Goal: Check status: Check status

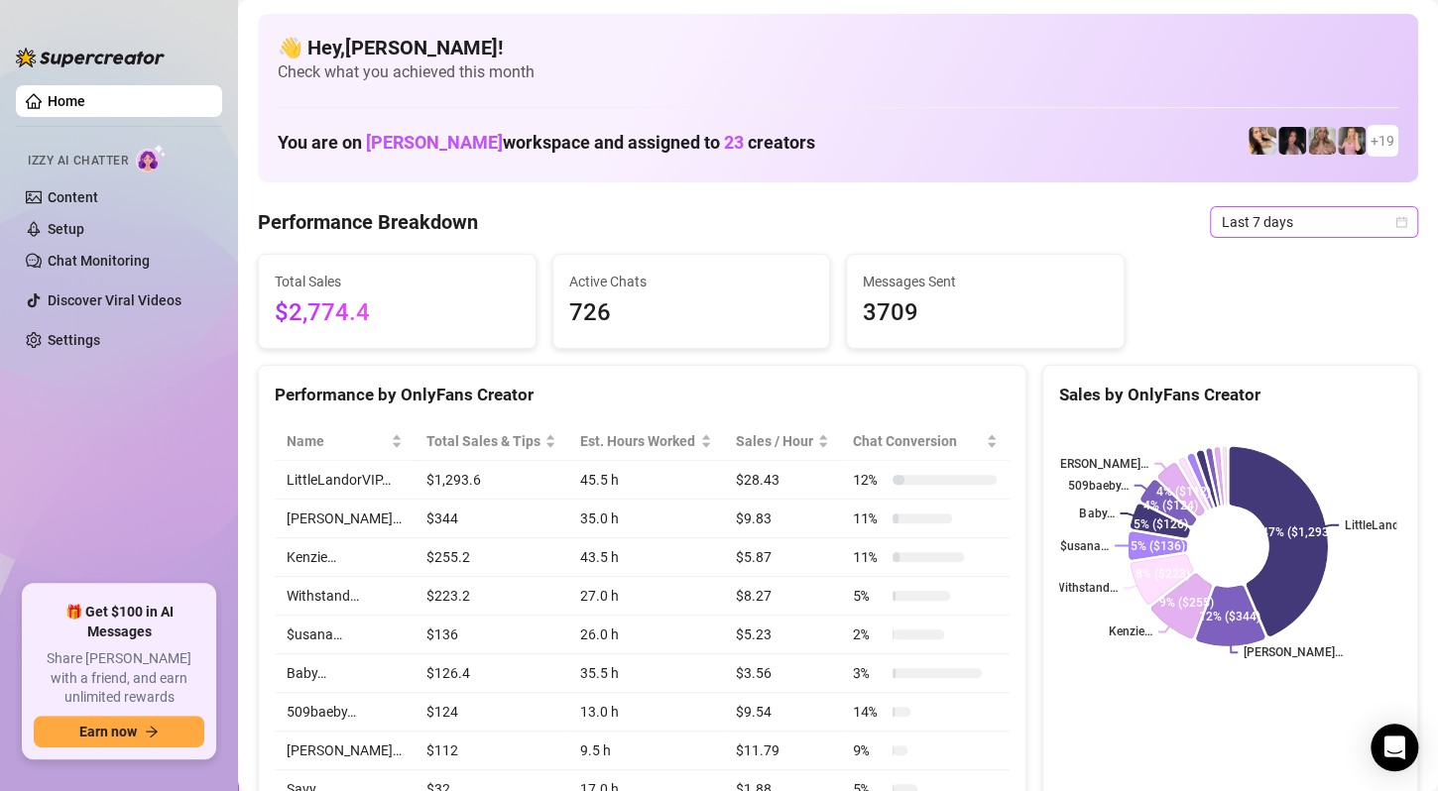
click at [1371, 230] on span "Last 7 days" at bounding box center [1313, 222] width 184 height 30
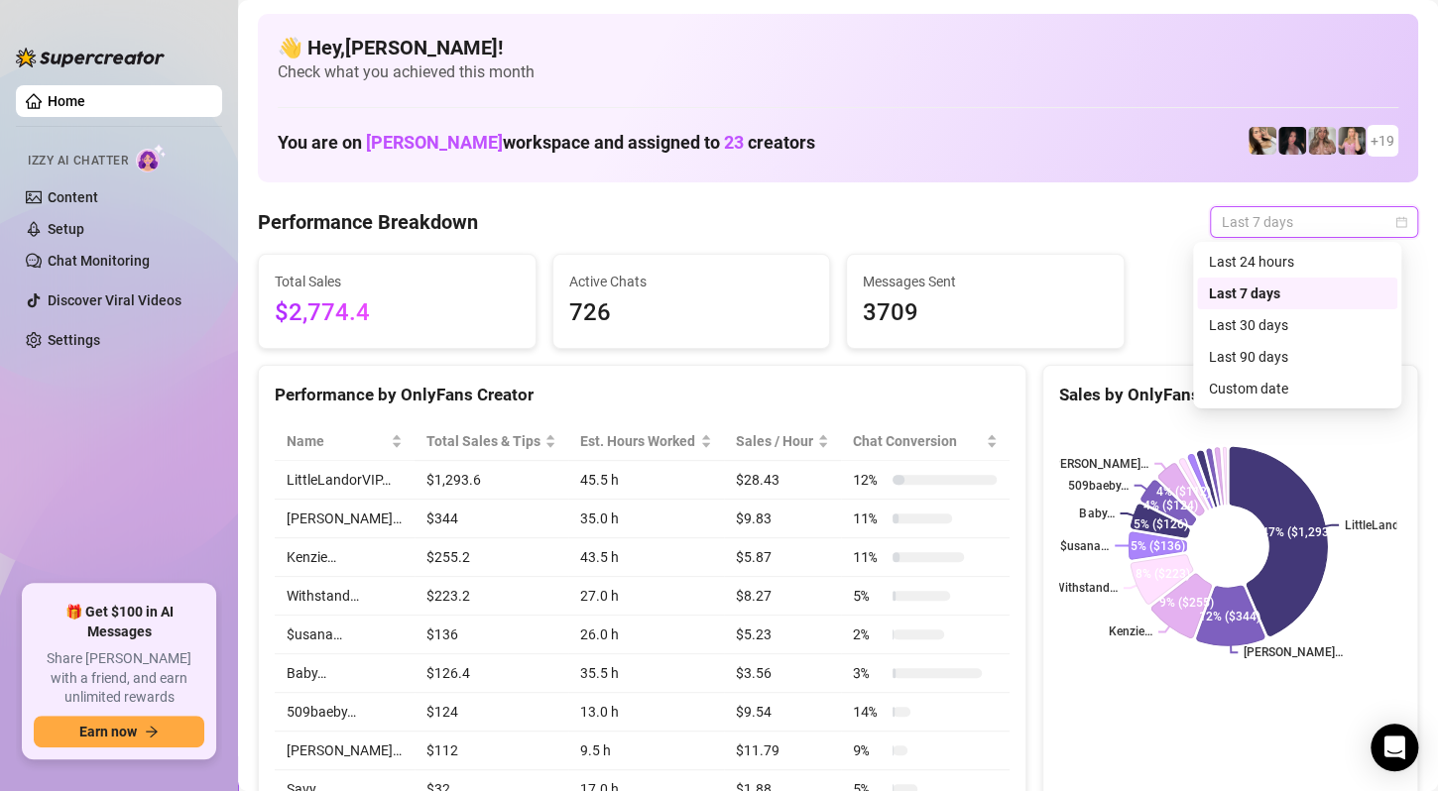
click at [1268, 389] on div "Custom date" at bounding box center [1297, 389] width 176 height 22
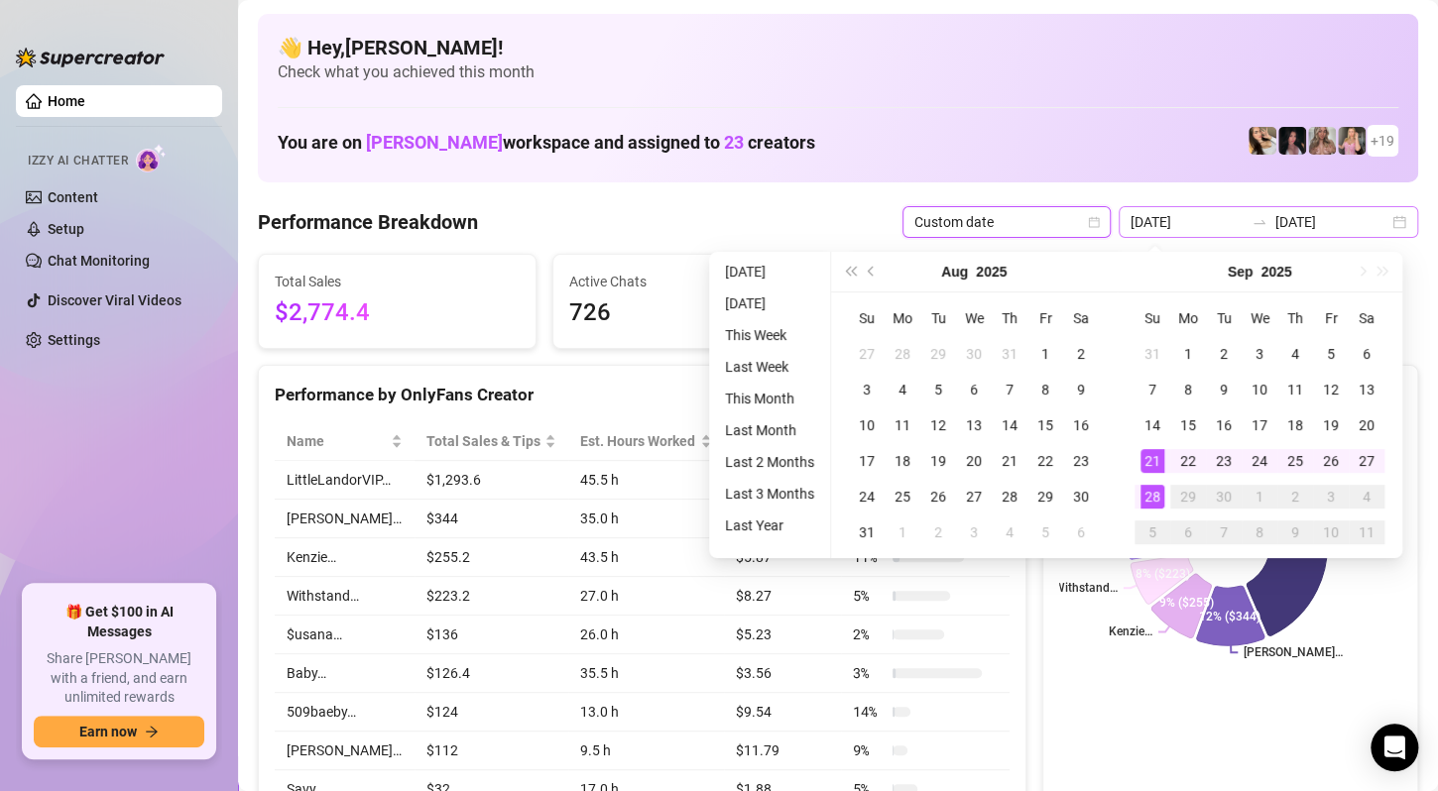
click at [1378, 222] on div "[DATE] [DATE]" at bounding box center [1267, 222] width 299 height 32
type input "[DATE]"
click at [1149, 496] on div "28" at bounding box center [1152, 497] width 24 height 24
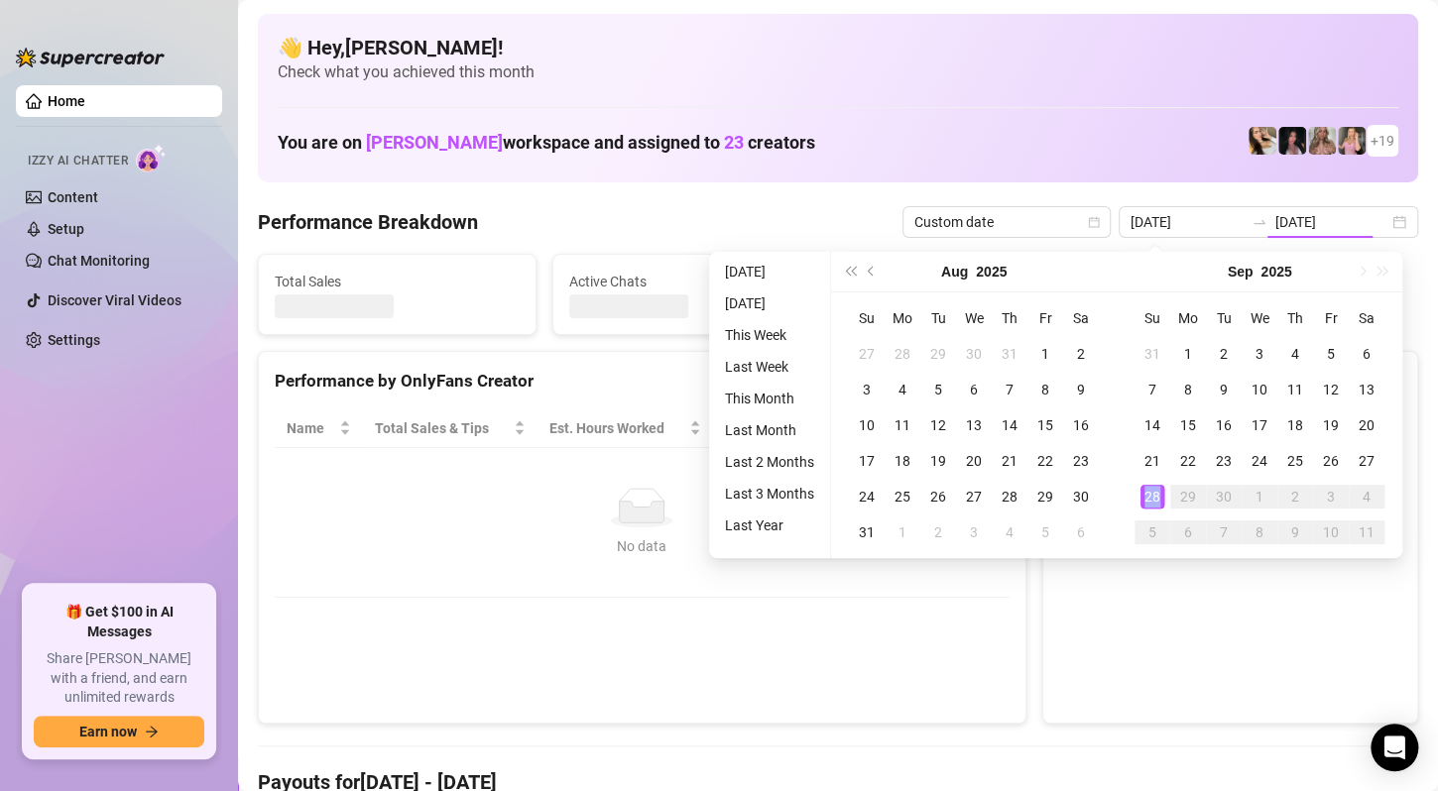
type input "[DATE]"
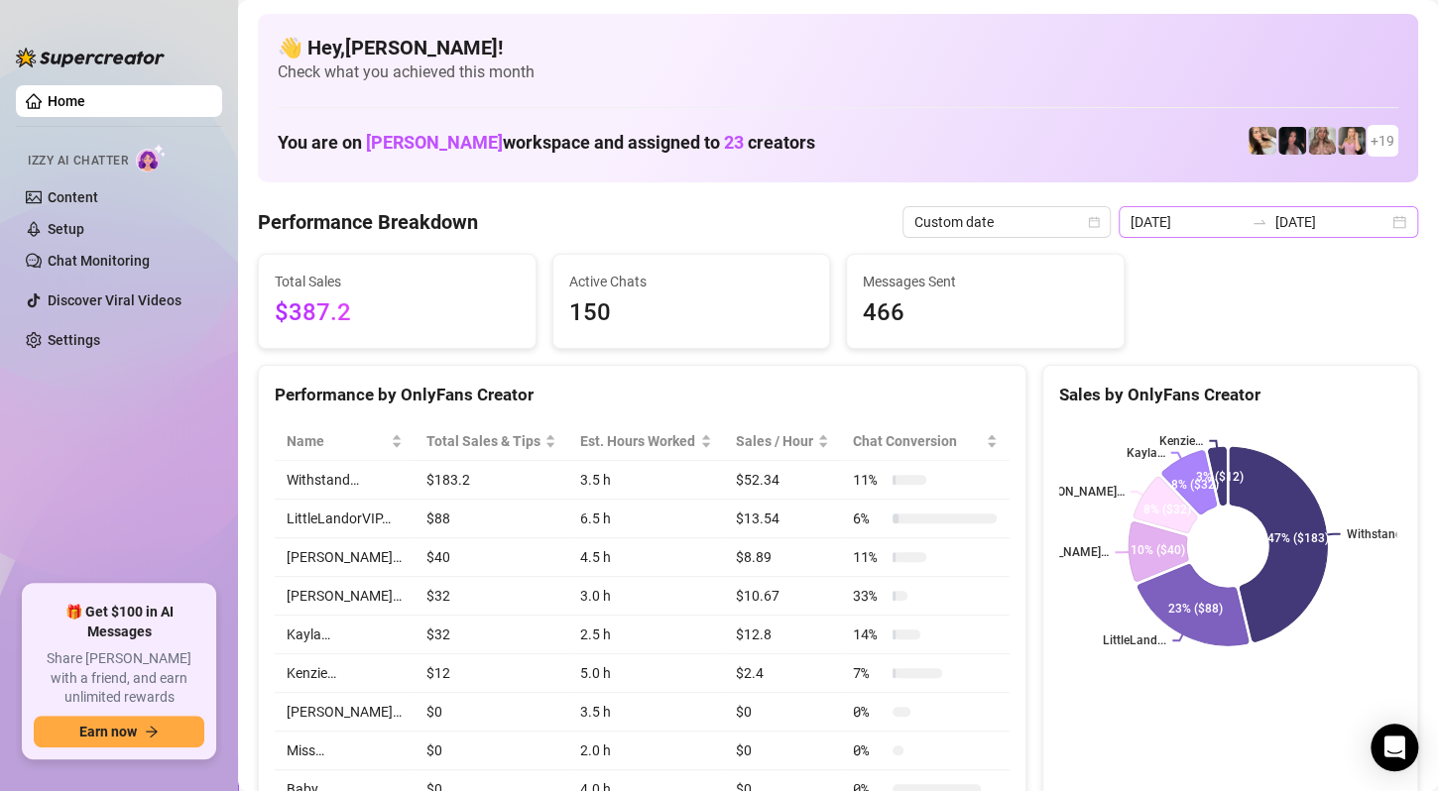
click at [1383, 216] on div "[DATE] [DATE]" at bounding box center [1267, 222] width 299 height 32
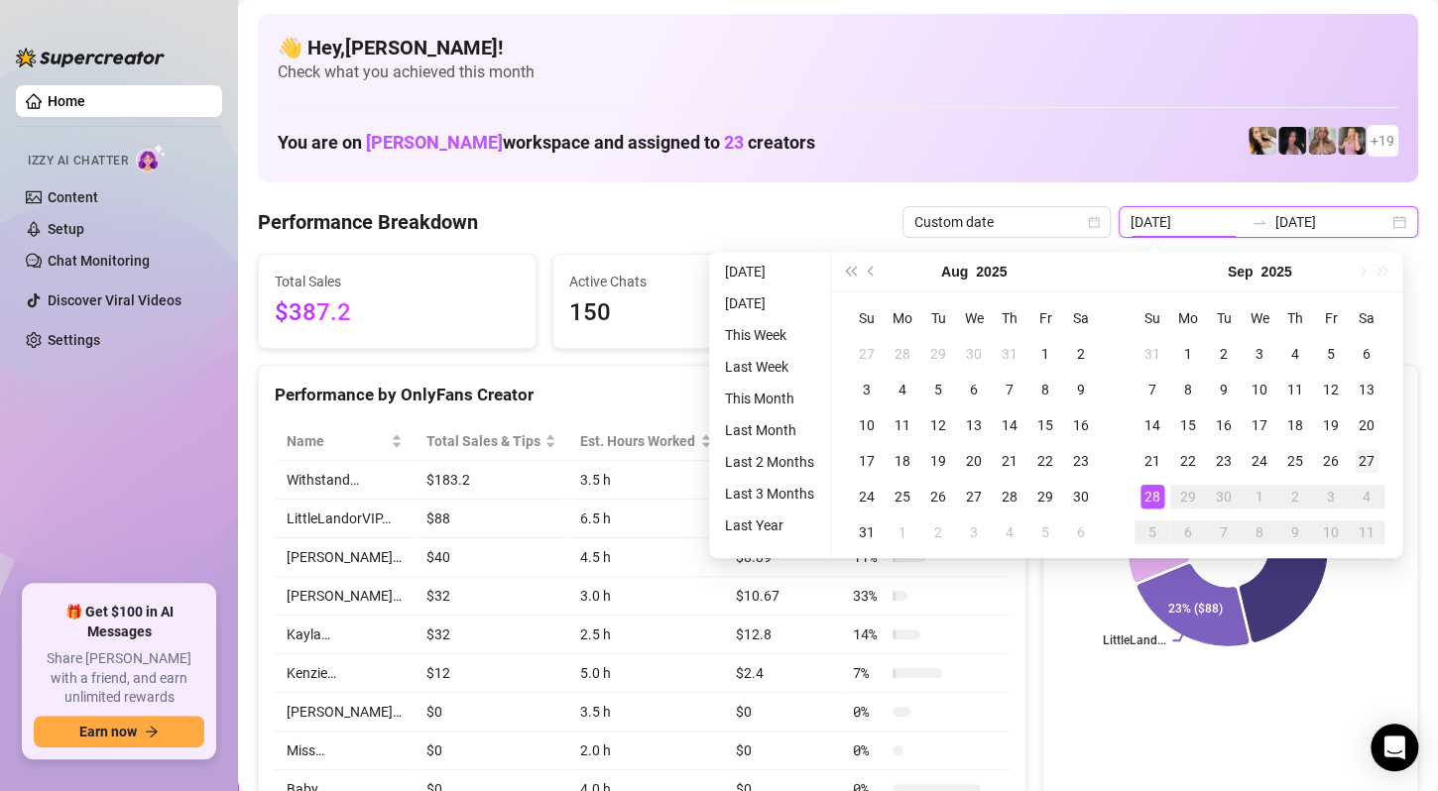
type input "[DATE]"
click at [1374, 463] on div "27" at bounding box center [1366, 461] width 24 height 24
click at [1373, 463] on div "27" at bounding box center [1366, 461] width 24 height 24
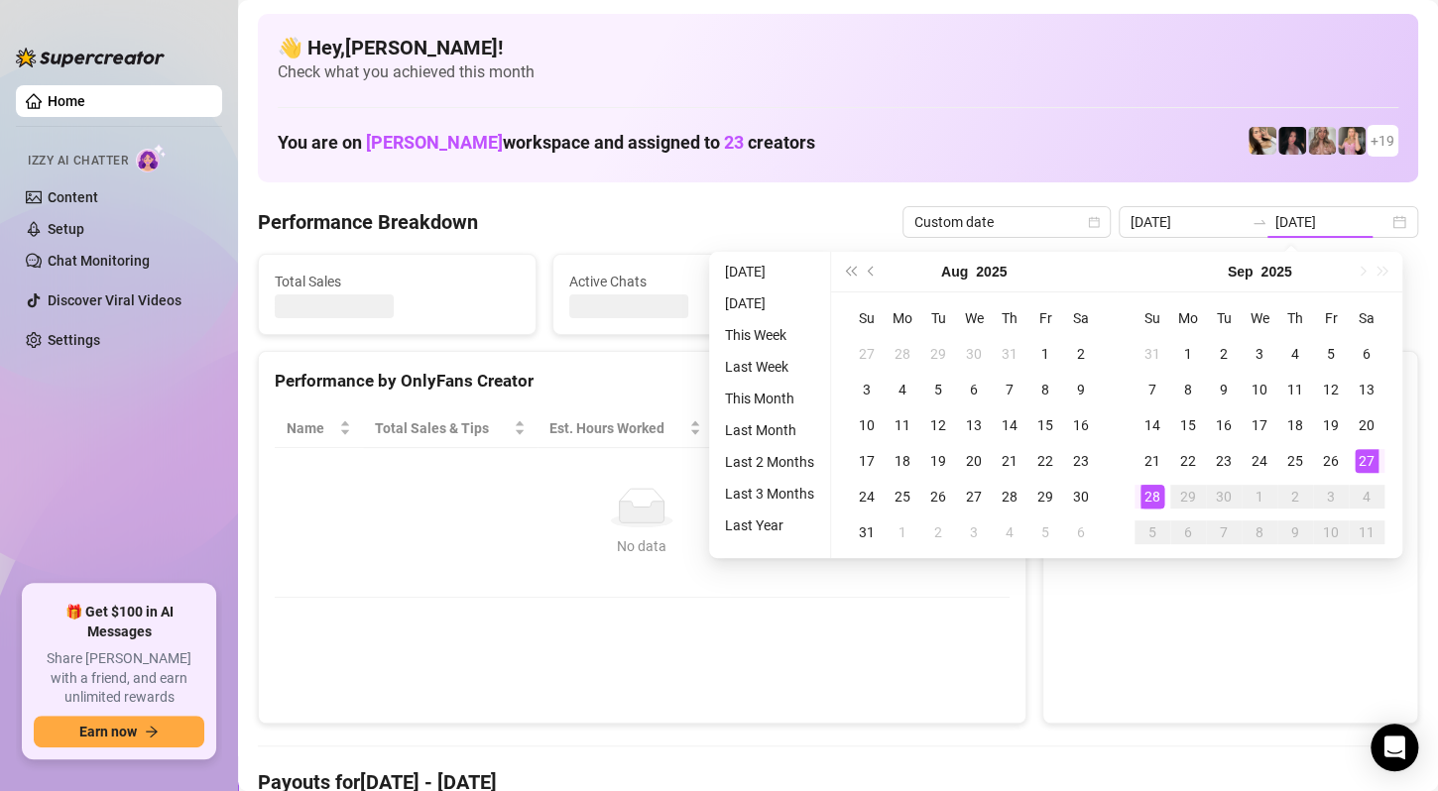
type input "[DATE]"
